Goal: Information Seeking & Learning: Find specific fact

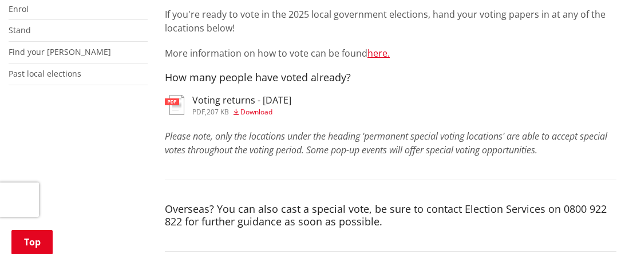
scroll to position [343, 0]
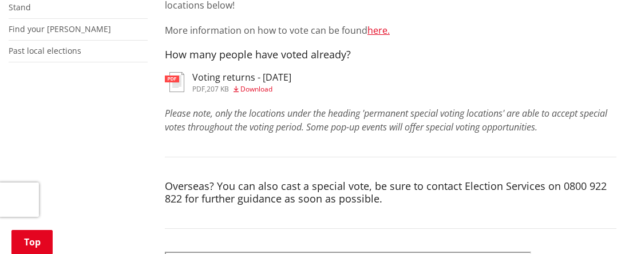
click at [175, 84] on img at bounding box center [174, 82] width 19 height 20
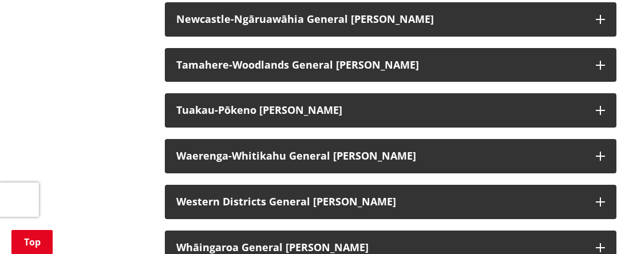
scroll to position [1098, 0]
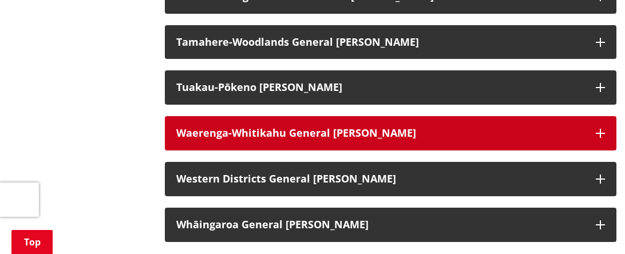
click at [290, 151] on button "Waerenga-Whitikahu General [PERSON_NAME]" at bounding box center [391, 133] width 452 height 34
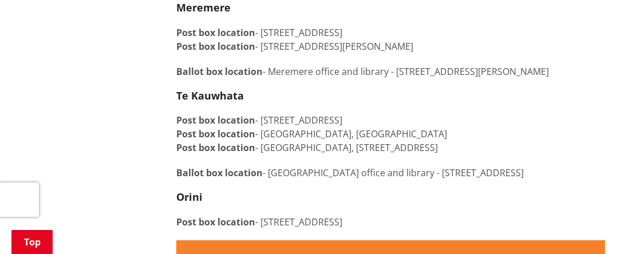
scroll to position [1281, 0]
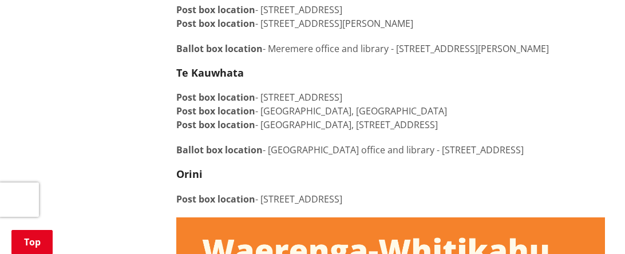
drag, startPoint x: 513, startPoint y: 138, endPoint x: 6, endPoint y: 144, distance: 507.6
drag, startPoint x: 451, startPoint y: 121, endPoint x: 138, endPoint y: 122, distance: 313.0
copy p "Post box location - [GEOGRAPHIC_DATA], [GEOGRAPHIC_DATA]"
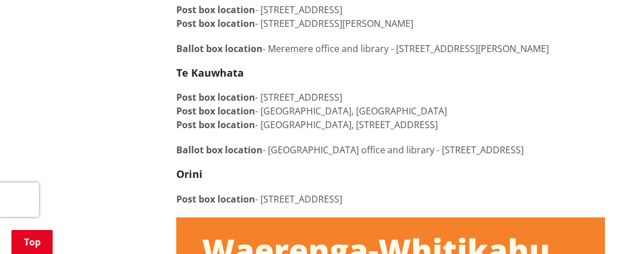
click at [522, 111] on p "Post box location - [STREET_ADDRESS] Post box location - [GEOGRAPHIC_DATA] loca…" at bounding box center [390, 110] width 429 height 41
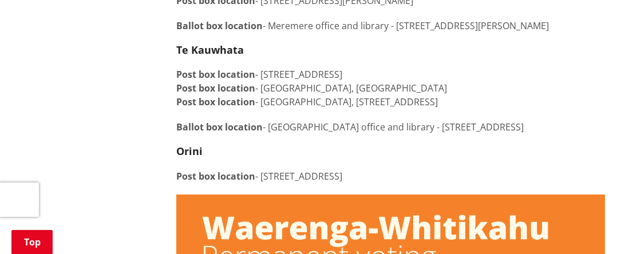
drag, startPoint x: 264, startPoint y: 100, endPoint x: 450, endPoint y: 102, distance: 185.4
click at [450, 102] on p "Post box location - [STREET_ADDRESS] Post box location - [GEOGRAPHIC_DATA] loca…" at bounding box center [390, 88] width 429 height 41
copy p "[GEOGRAPHIC_DATA], [GEOGRAPHIC_DATA]"
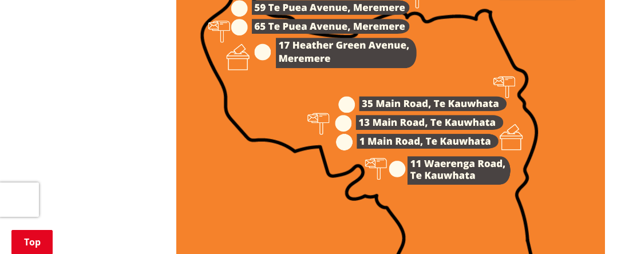
scroll to position [1646, 0]
